Goal: Navigation & Orientation: Find specific page/section

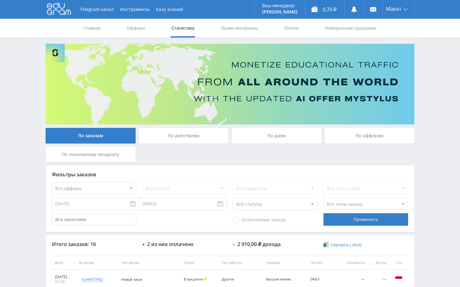
scroll to position [31, 0]
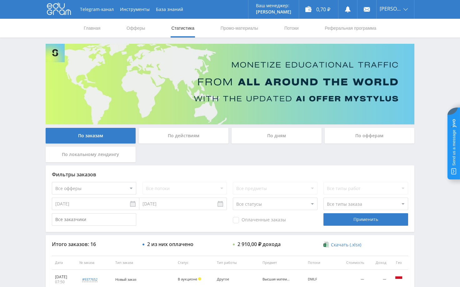
click at [438, 62] on div "Telegram-канал Инструменты База знаний Ваш менеджер: [PERSON_NAME] Online @edug…" at bounding box center [230, 262] width 460 height 524
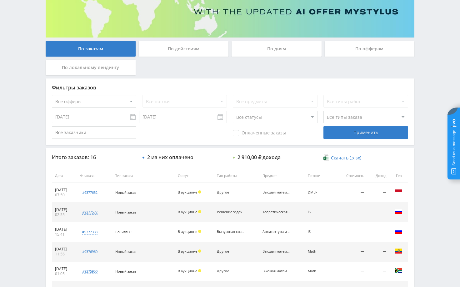
scroll to position [94, 0]
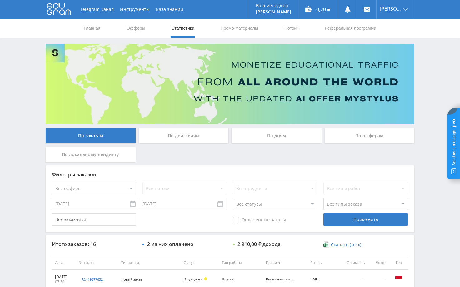
click at [428, 55] on div "Telegram-канал Инструменты База знаний Ваш менеджер: [PERSON_NAME] Online @edug…" at bounding box center [230, 262] width 460 height 524
